Goal: Task Accomplishment & Management: Use online tool/utility

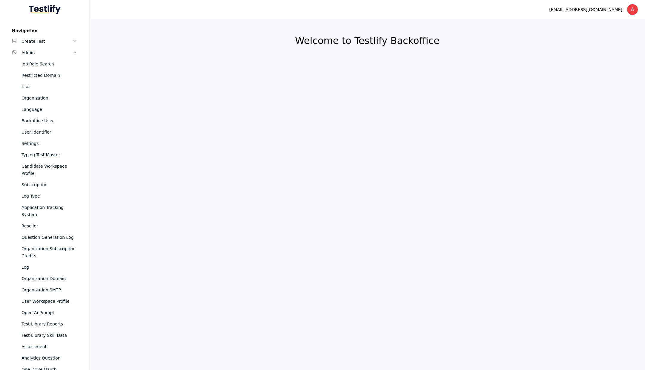
scroll to position [236, 0]
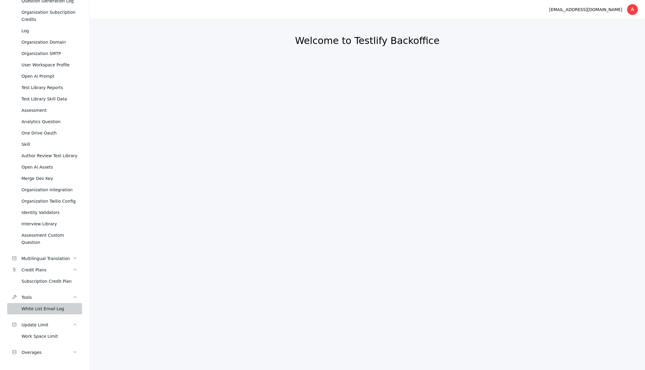
click at [40, 309] on div "White List Email Log" at bounding box center [50, 308] width 56 height 7
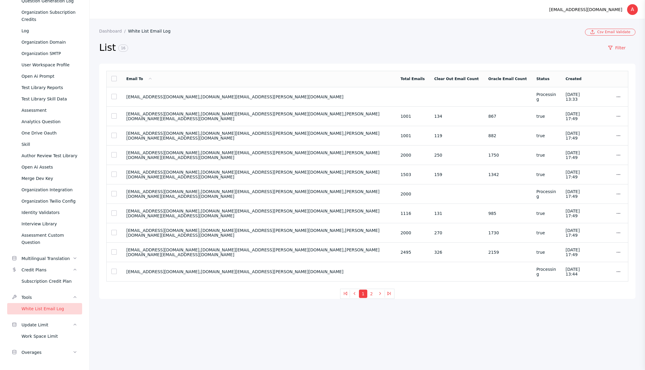
click at [140, 29] on link "White List Email Log" at bounding box center [151, 31] width 47 height 5
drag, startPoint x: 127, startPoint y: 116, endPoint x: 271, endPoint y: 118, distance: 144.0
click at [271, 118] on section "[EMAIL_ADDRESS][DOMAIN_NAME],[DOMAIN_NAME][EMAIL_ADDRESS][PERSON_NAME][DOMAIN_N…" at bounding box center [258, 116] width 265 height 10
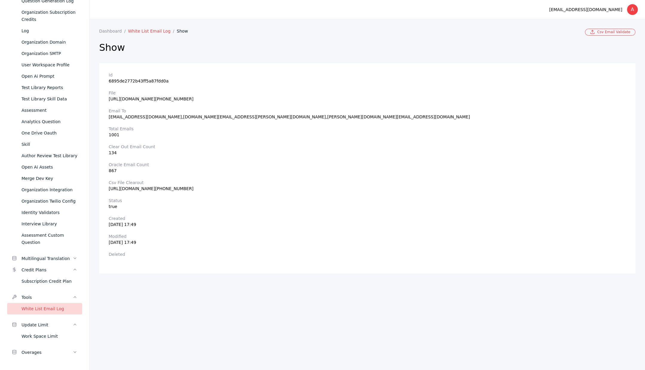
click at [148, 33] on link "White List Email Log" at bounding box center [152, 31] width 49 height 5
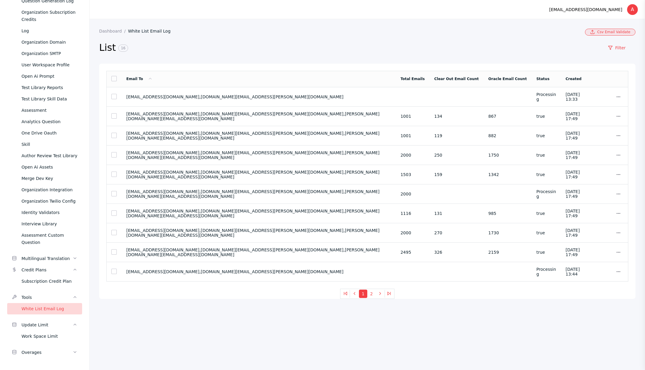
click at [613, 33] on link "Csv Email Validate" at bounding box center [610, 32] width 50 height 7
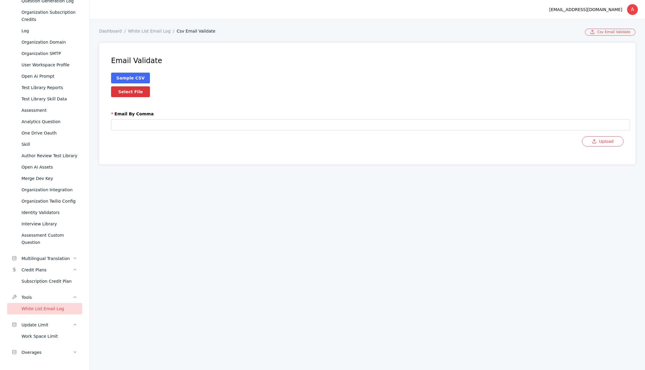
click at [132, 93] on label "Select File" at bounding box center [130, 91] width 39 height 11
click at [0, 0] on input "Select File" at bounding box center [0, 0] width 0 height 0
click at [146, 129] on input "text" at bounding box center [370, 124] width 519 height 11
paste input "**********"
type input "**********"
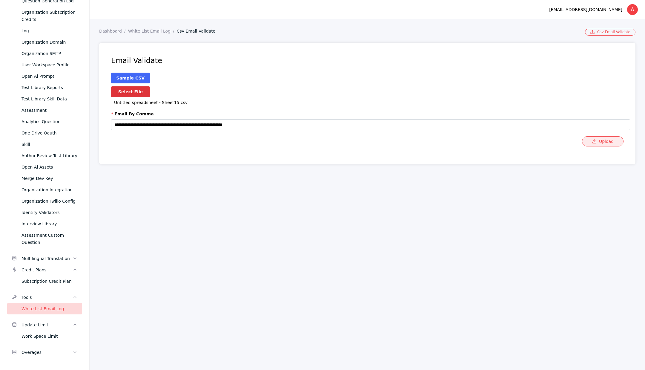
click at [598, 142] on button "Upload" at bounding box center [603, 141] width 42 height 10
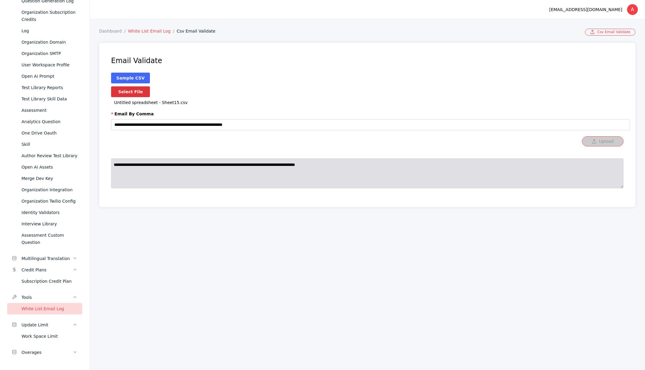
click at [145, 29] on link "White List Email Log" at bounding box center [152, 31] width 49 height 5
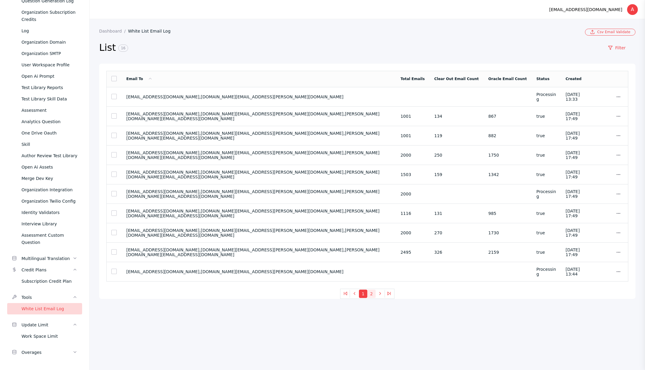
click at [372, 292] on button "2" at bounding box center [371, 293] width 8 height 8
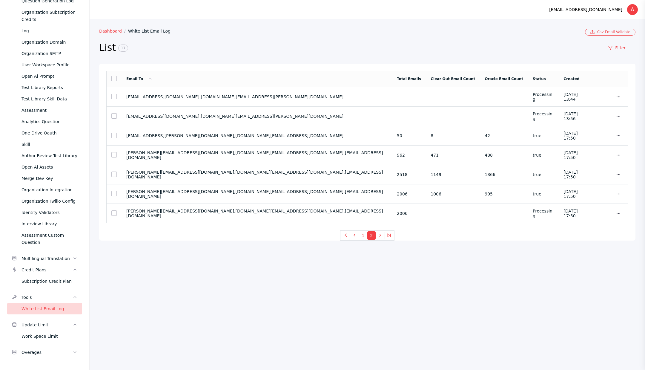
click at [110, 31] on link "Dashboard" at bounding box center [113, 31] width 29 height 5
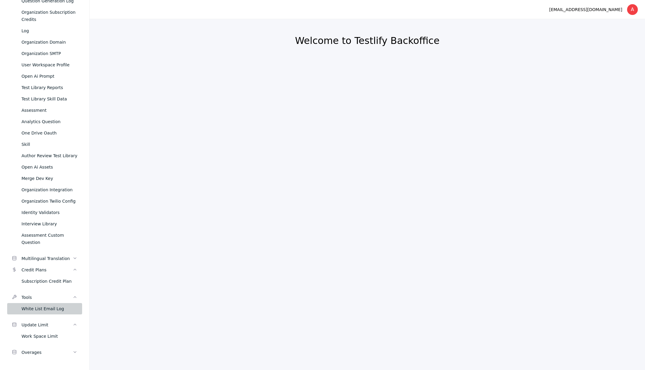
click at [46, 307] on div "White List Email Log" at bounding box center [50, 308] width 56 height 7
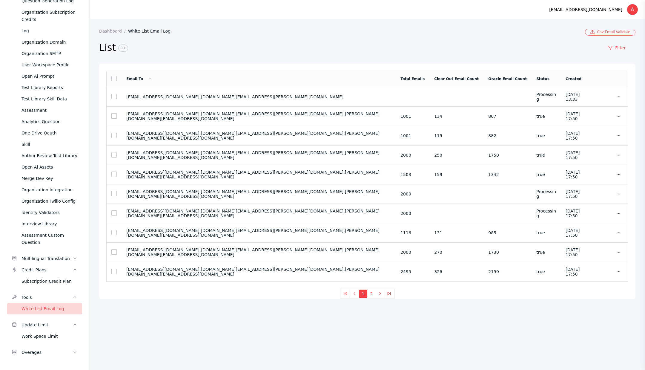
click at [152, 30] on link "White List Email Log" at bounding box center [151, 31] width 47 height 5
click at [387, 19] on section "Dashboard White List Email Log Csv Email Validate List 17 Filter Email To Total…" at bounding box center [368, 194] width 556 height 351
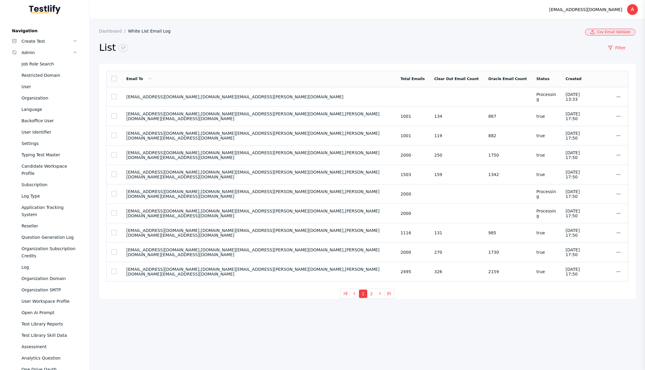
click at [604, 32] on link "Csv Email Validate" at bounding box center [610, 32] width 50 height 7
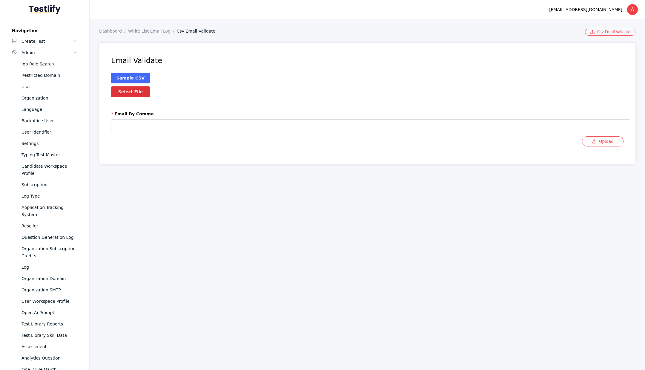
click at [132, 93] on label "Select File" at bounding box center [130, 91] width 39 height 11
click at [0, 0] on input "Select File" at bounding box center [0, 0] width 0 height 0
click at [138, 128] on input "text" at bounding box center [370, 124] width 519 height 11
paste input "**********"
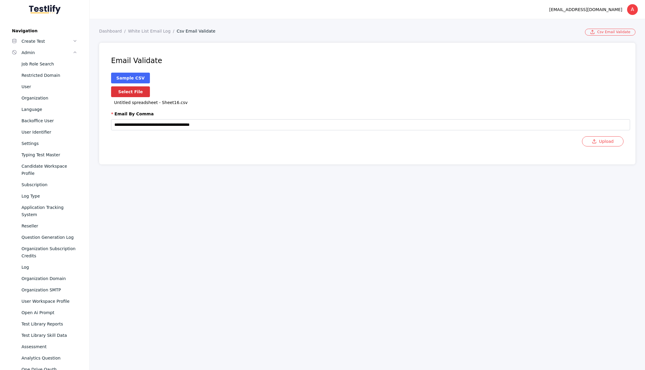
paste input "**********"
type input "**********"
drag, startPoint x: 602, startPoint y: 142, endPoint x: 529, endPoint y: 163, distance: 76.1
click at [601, 142] on button "Upload" at bounding box center [603, 141] width 42 height 10
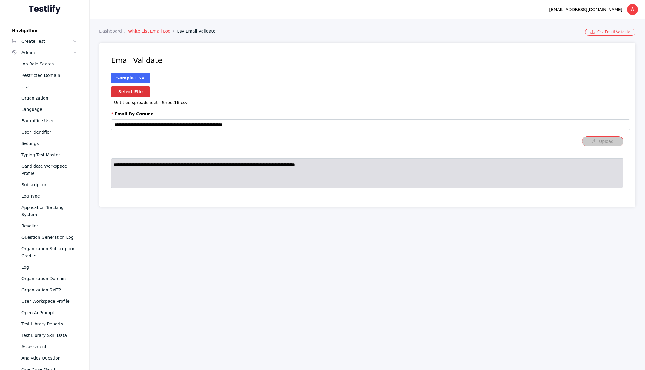
click at [144, 33] on link "White List Email Log" at bounding box center [152, 31] width 49 height 5
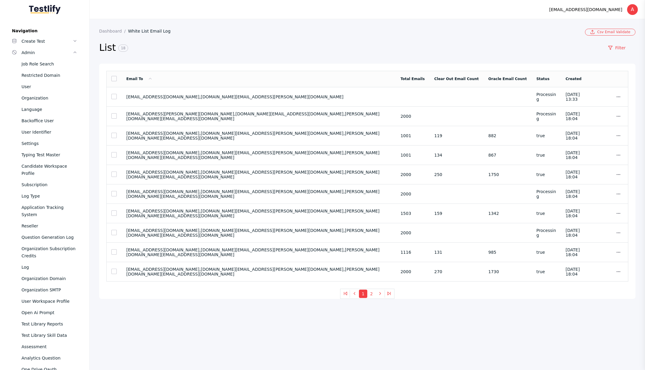
click at [328, 316] on section "Dashboard White List Email Log Csv Email Validate List 18 Filter Email To Total…" at bounding box center [368, 194] width 556 height 351
